Goal: Task Accomplishment & Management: Use online tool/utility

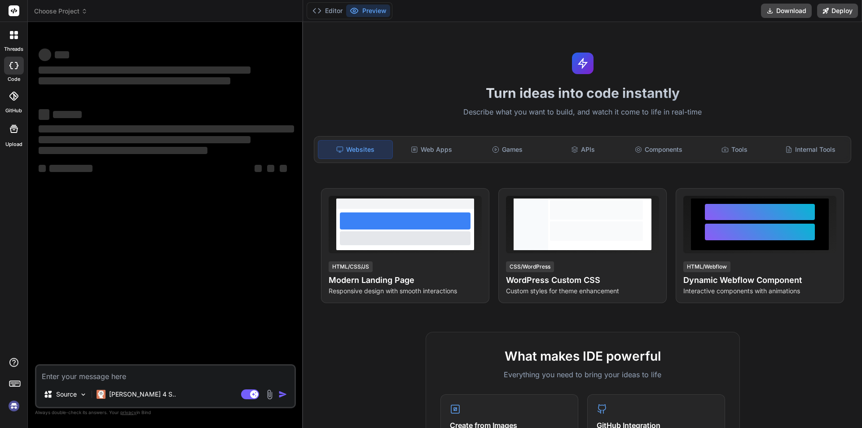
type textarea "i"
type textarea "x"
type textarea "im"
type textarea "x"
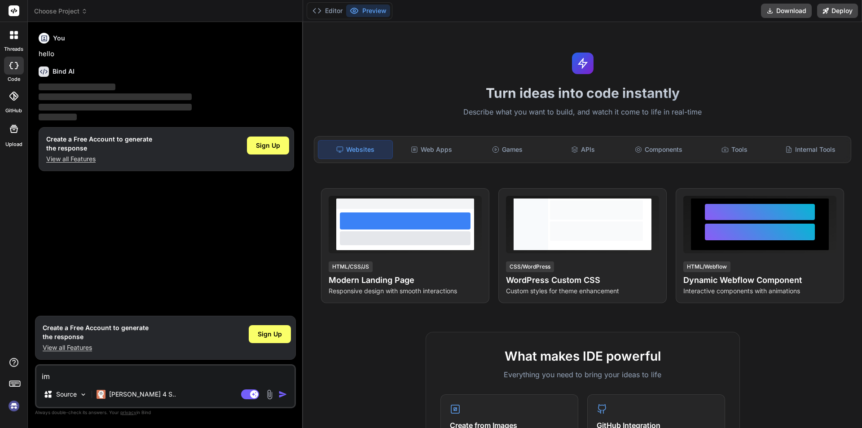
type textarea "imp"
type textarea "x"
type textarea "impl"
type textarea "x"
type textarea "imple"
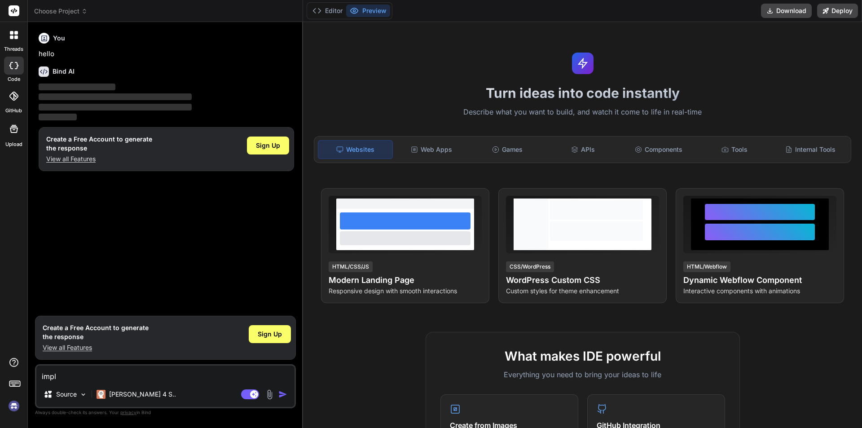
type textarea "x"
type textarea "implem"
type textarea "x"
type textarea "impleme"
type textarea "x"
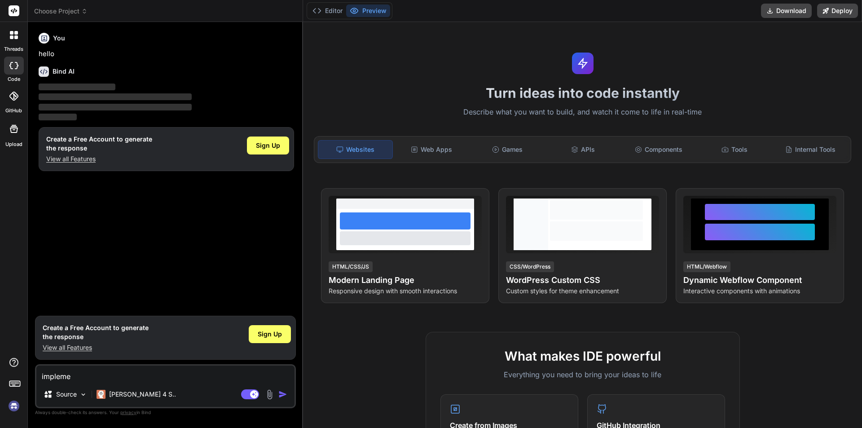
type textarea "implemen"
type textarea "x"
type textarea "implement"
type textarea "x"
type textarea "implement"
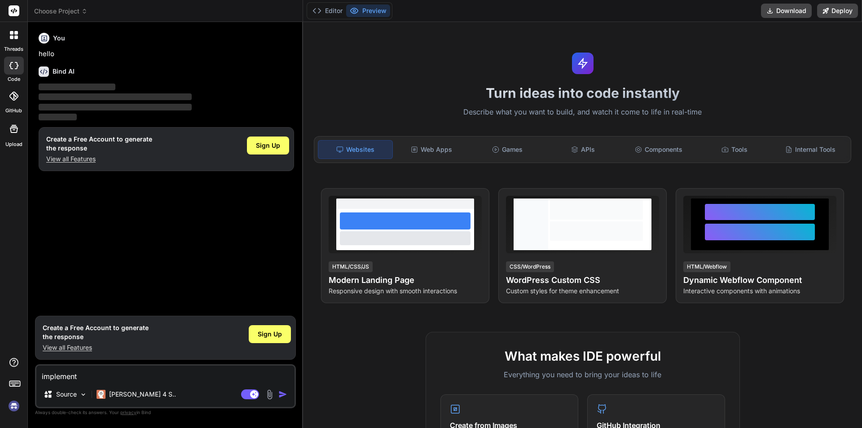
type textarea "x"
type textarea "implement S"
type textarea "x"
type textarea "implement S3"
type textarea "x"
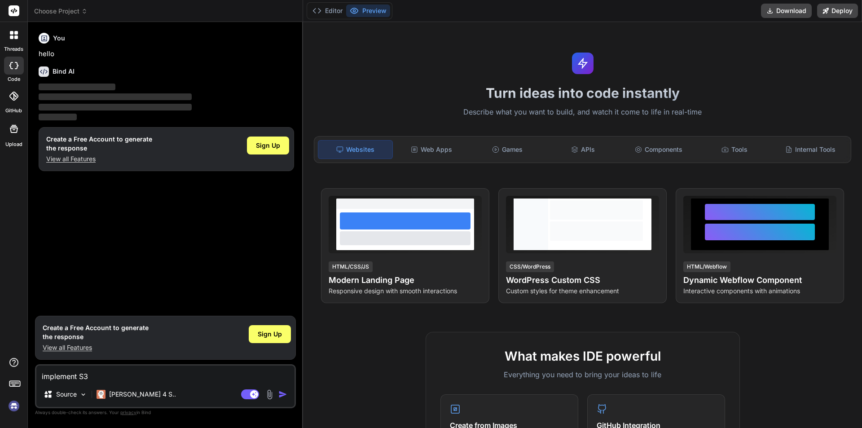
type textarea "implement S3"
type textarea "x"
type textarea "implement S3 b"
type textarea "x"
type textarea "implement S3 bu"
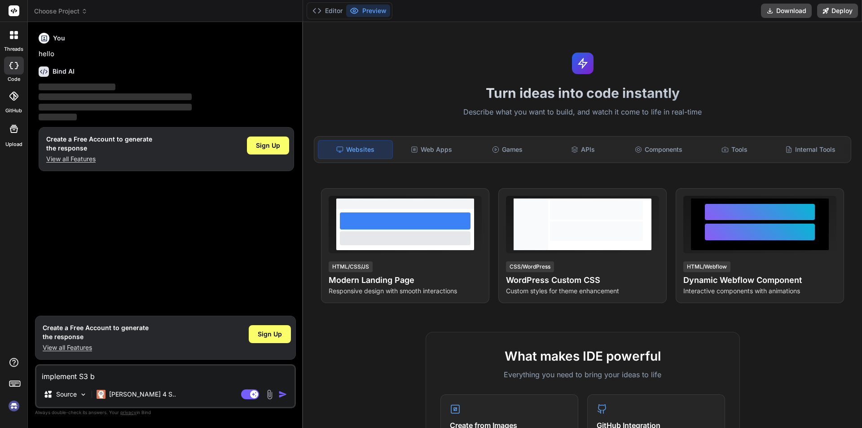
type textarea "x"
type textarea "implement S3 buc"
type textarea "x"
type textarea "implement S3 buct"
type textarea "x"
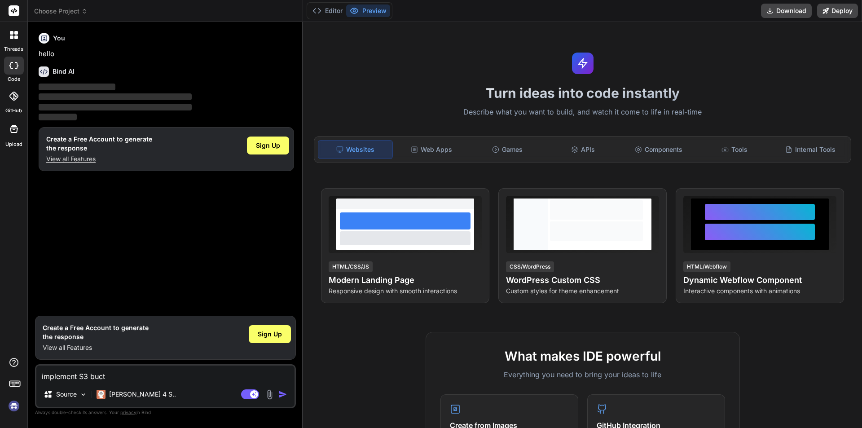
type textarea "implement S3 buc"
type textarea "x"
type textarea "implement S3 buck"
type textarea "x"
type textarea "implement S3 bucke"
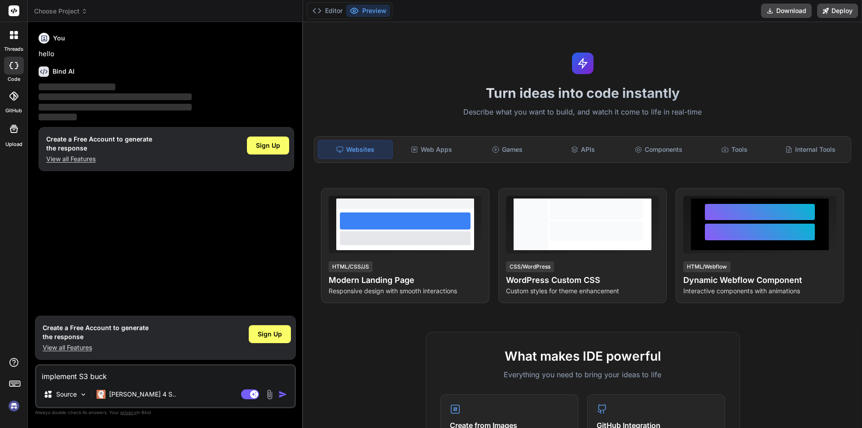
type textarea "x"
type textarea "implement S3 bucket"
type textarea "x"
type textarea "implement S3 bucket"
type textarea "x"
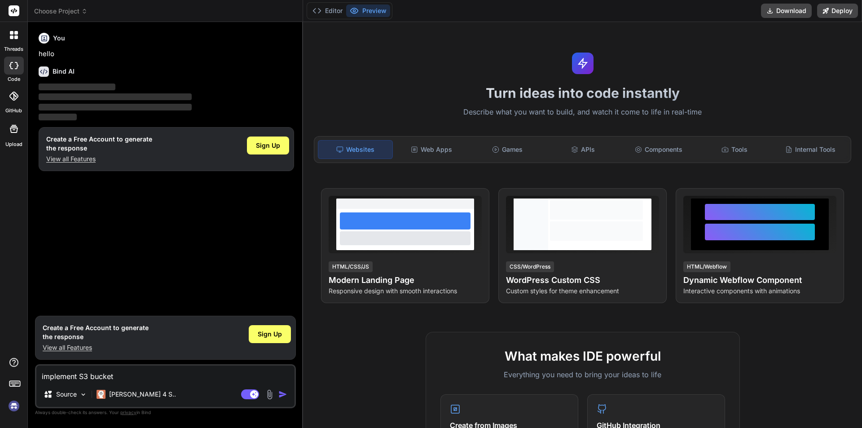
type textarea "implement S3 bucket f"
type textarea "x"
type textarea "implement S3 bucket fu"
type textarea "x"
type textarea "implement S3 bucket fun"
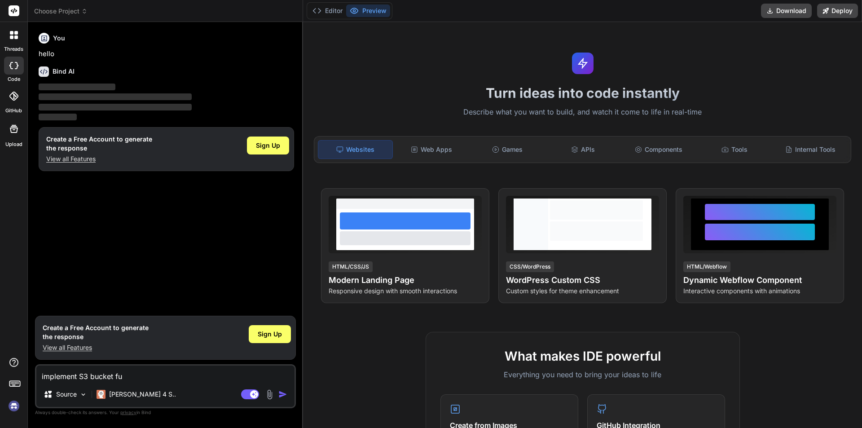
type textarea "x"
type textarea "implement S3 bucket func"
type textarea "x"
type textarea "implement S3 bucket funct"
type textarea "x"
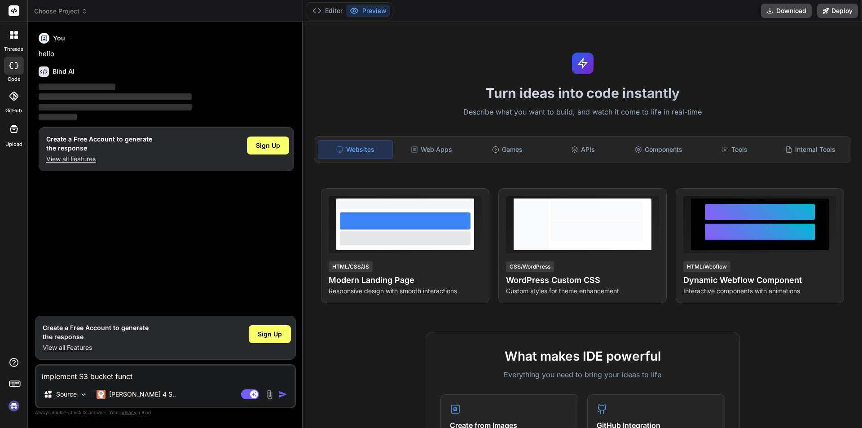
type textarea "implement S3 bucket functi"
type textarea "x"
type textarea "implement S3 bucket functio"
type textarea "x"
type textarea "implement S3 bucket function"
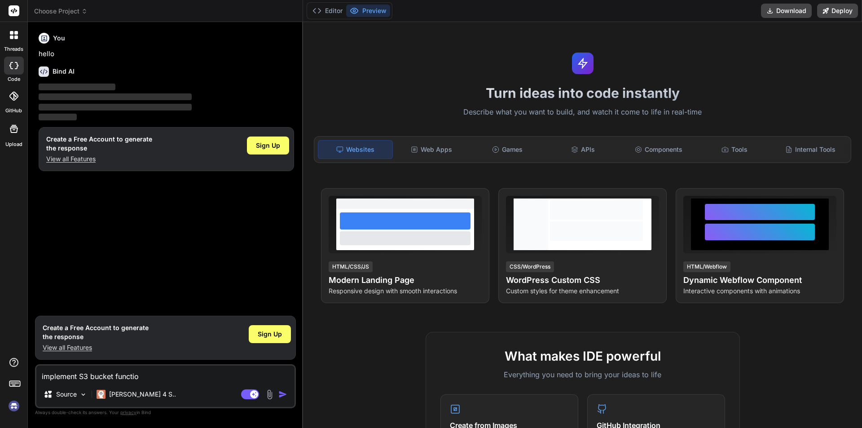
type textarea "x"
type textarea "implement S3 bucket functional"
type textarea "x"
type textarea "implement S3 bucket functionali"
type textarea "x"
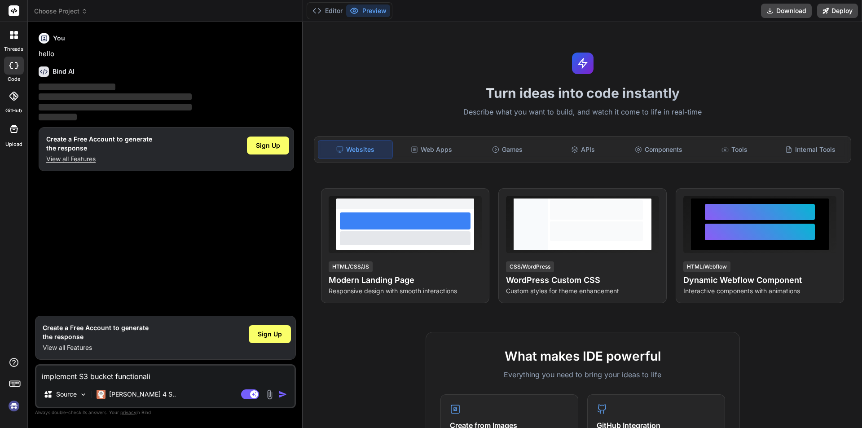
type textarea "implement S3 bucket functionalit"
type textarea "x"
type textarea "implement S3 bucket functionality"
type textarea "x"
type textarea "implement S3 bucket functionality"
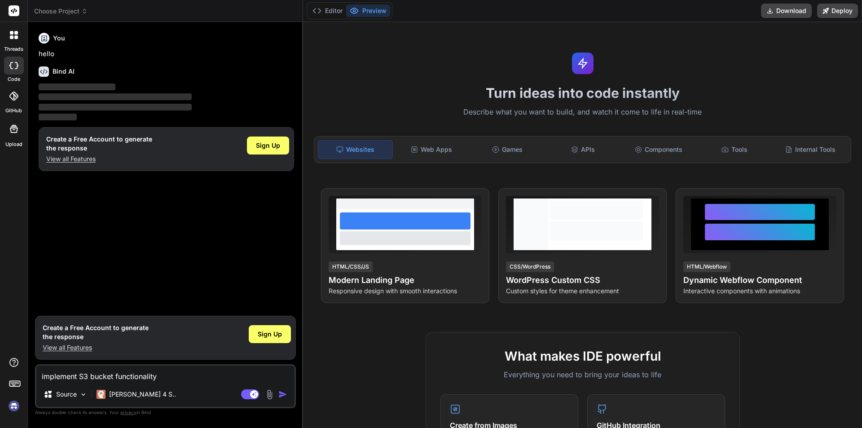
type textarea "x"
type textarea "implement S3 bucket functionality i"
type textarea "x"
type textarea "implement S3 bucket functionality in"
type textarea "x"
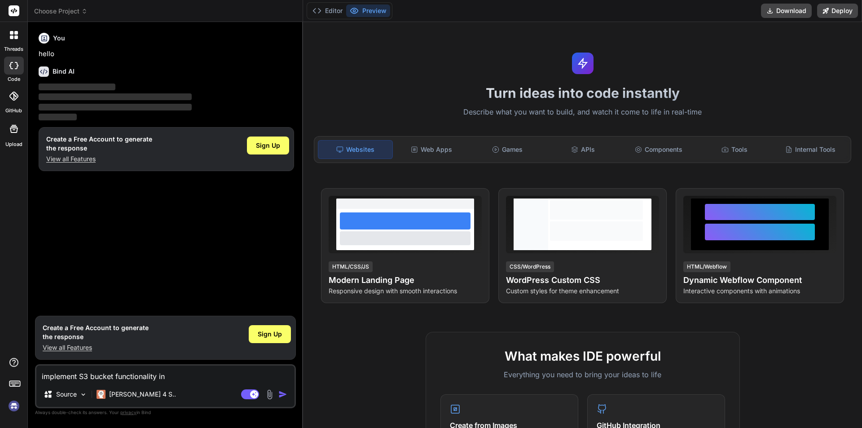
type textarea "implement S3 bucket functionality in"
type textarea "x"
type textarea "implement S3 bucket functionality in l"
type textarea "x"
type textarea "implement S3 bucket functionality in la"
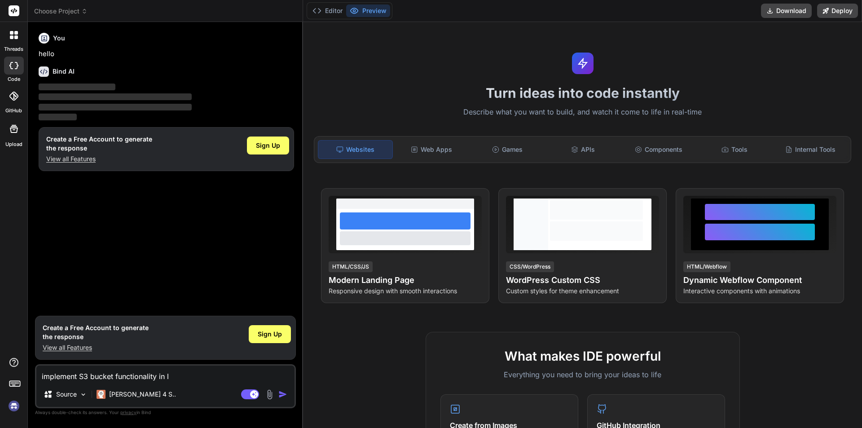
type textarea "x"
type textarea "implement S3 bucket functionality in lar"
type textarea "x"
type textarea "implement S3 bucket functionality in lara"
type textarea "x"
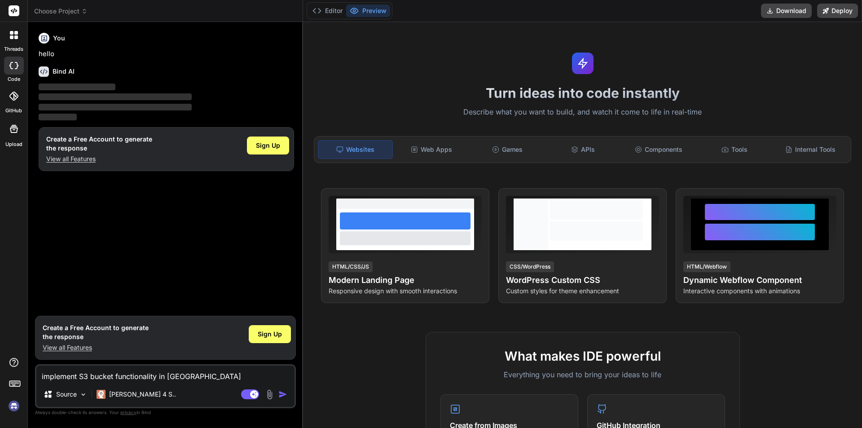
type textarea "implement S3 bucket functionality in larav"
type textarea "x"
type textarea "implement S3 bucket functionality in larave"
type textarea "x"
type textarea "implement S3 bucket functionality in laravel"
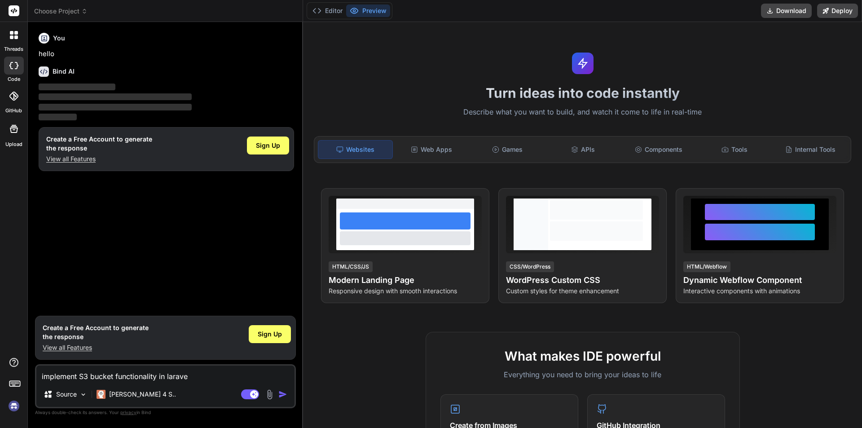
type textarea "x"
type textarea "implement S3 bucket functionality in laravel"
click at [275, 336] on span "Sign Up" at bounding box center [270, 334] width 24 height 9
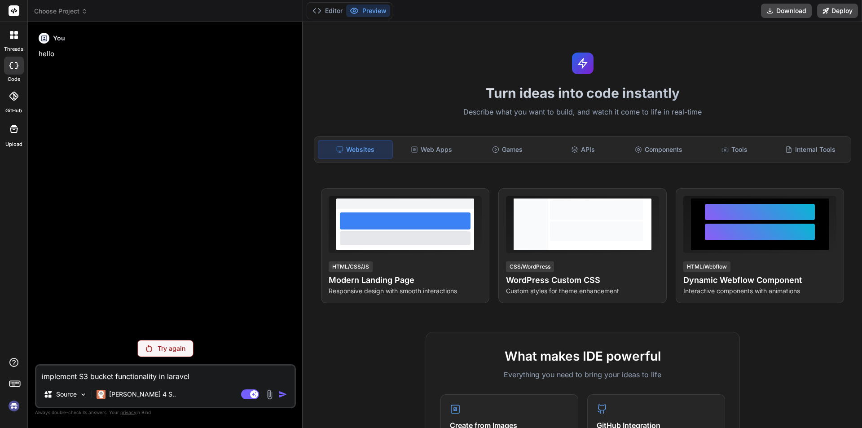
click at [212, 377] on textarea "implement S3 bucket functionality in laravel" at bounding box center [165, 374] width 258 height 16
click at [164, 353] on div "Try again" at bounding box center [165, 348] width 56 height 17
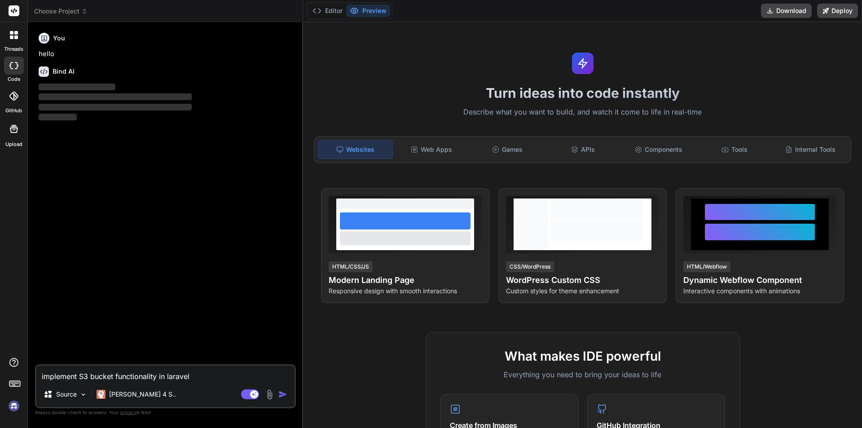
type textarea "x"
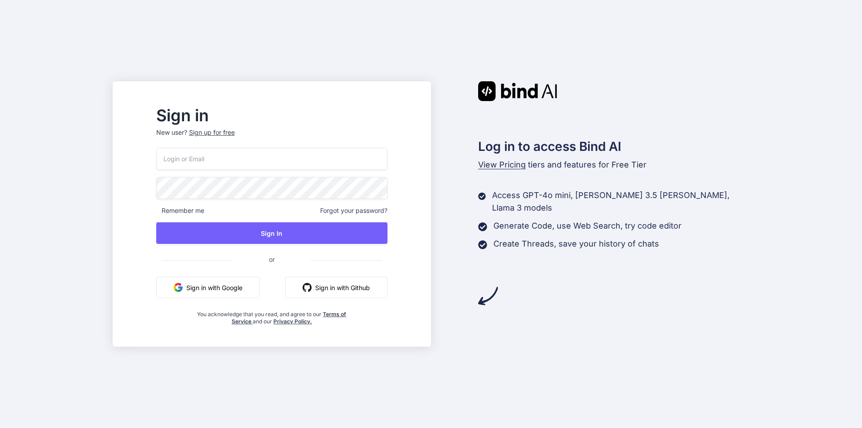
click at [229, 161] on input "email" at bounding box center [271, 159] width 231 height 22
type input "[EMAIL_ADDRESS][DOMAIN_NAME]"
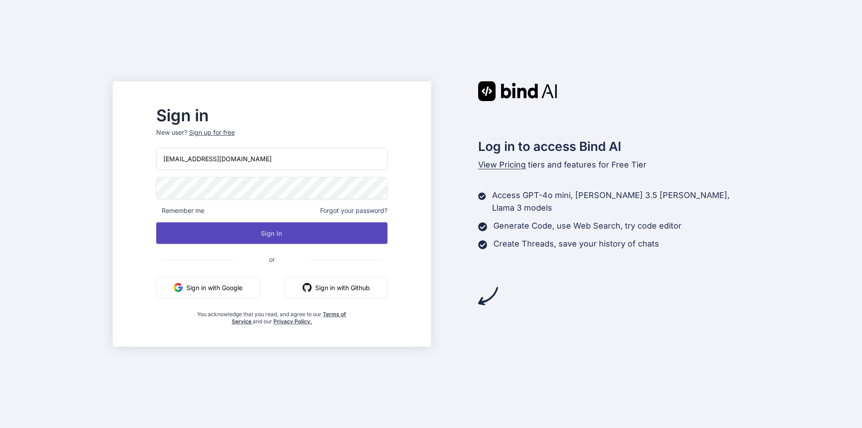
click at [282, 234] on button "Sign In" at bounding box center [271, 233] width 231 height 22
